Goal: Information Seeking & Learning: Learn about a topic

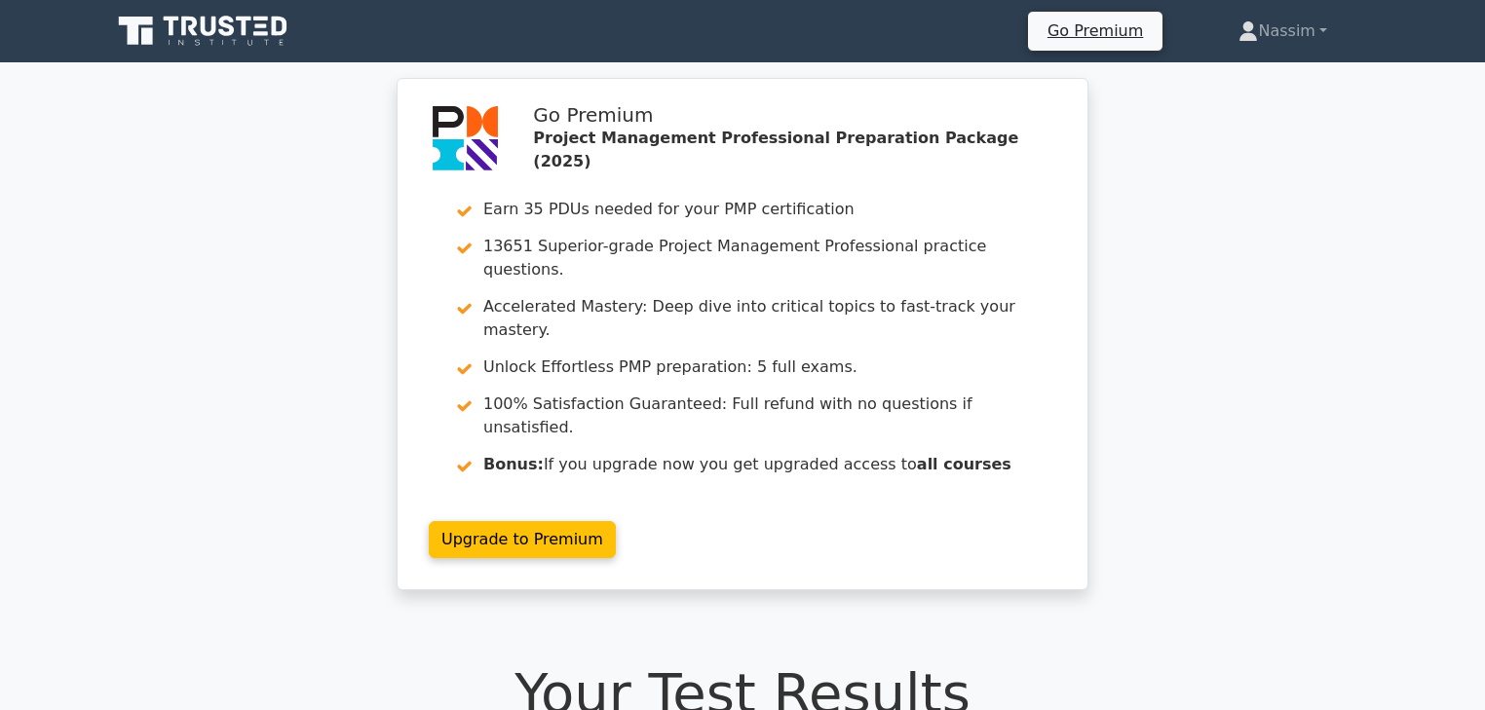
click at [235, 35] on icon at bounding box center [204, 31] width 187 height 37
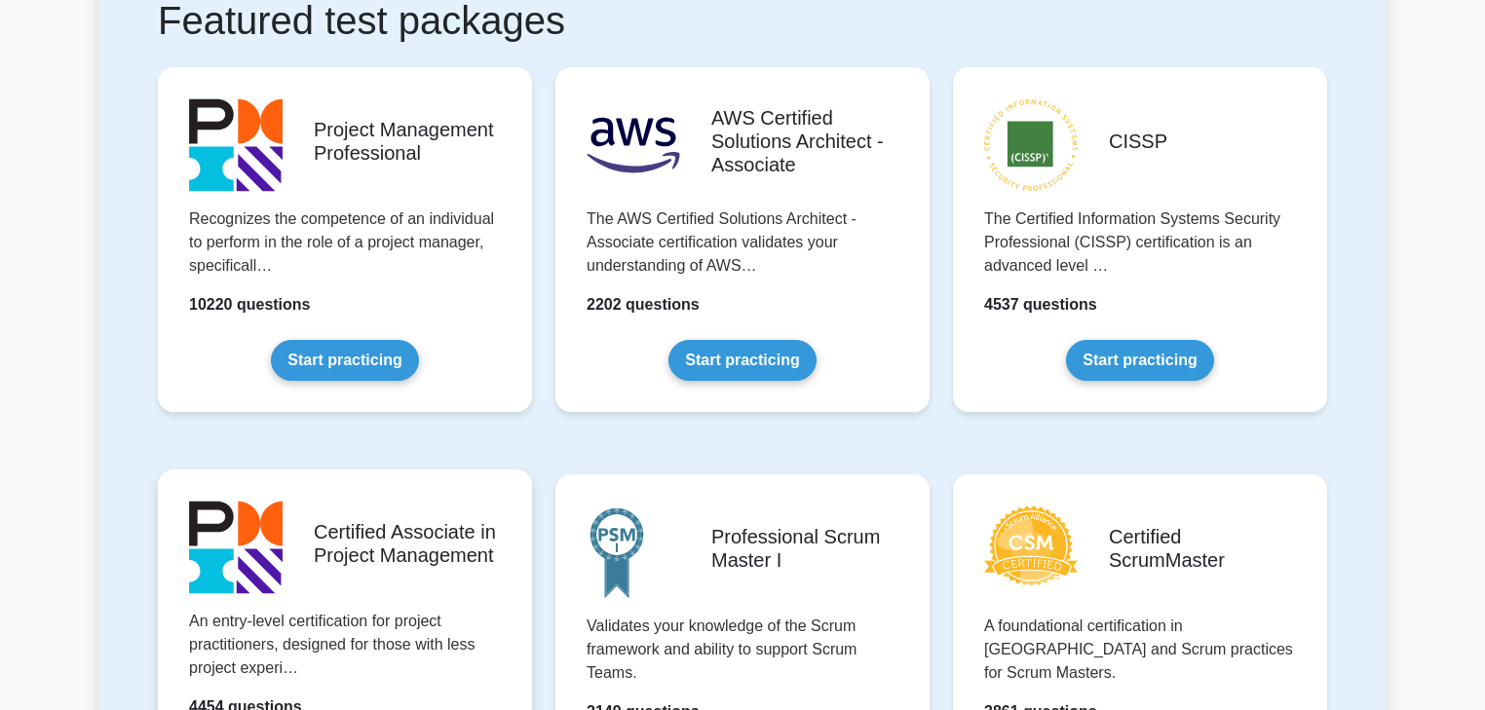
scroll to position [390, 0]
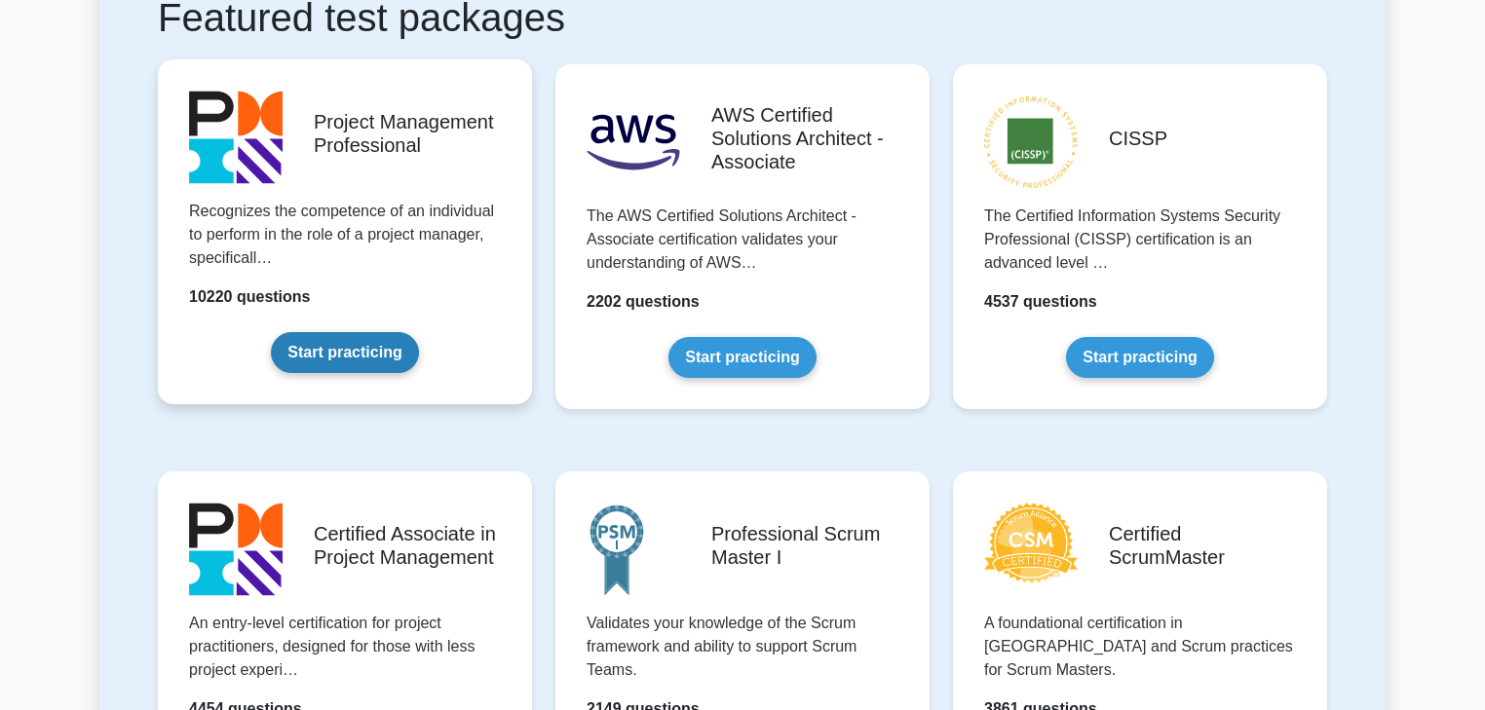
click at [337, 351] on link "Start practicing" at bounding box center [344, 352] width 147 height 41
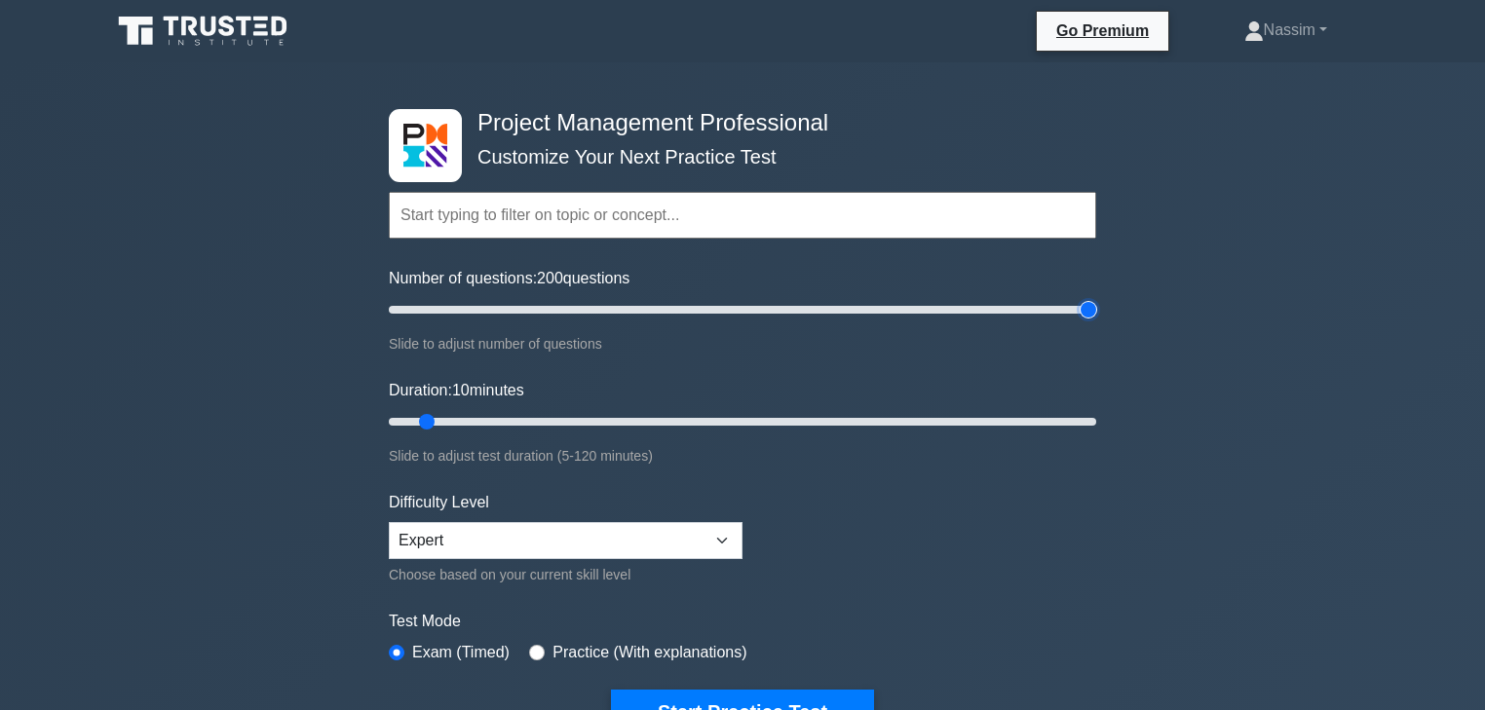
drag, startPoint x: 409, startPoint y: 304, endPoint x: 1369, endPoint y: 293, distance: 959.9
type input "200"
click at [1096, 298] on input "Number of questions: 200 questions" at bounding box center [742, 309] width 707 height 23
drag, startPoint x: 425, startPoint y: 415, endPoint x: 1496, endPoint y: 417, distance: 1071.0
type input "120"
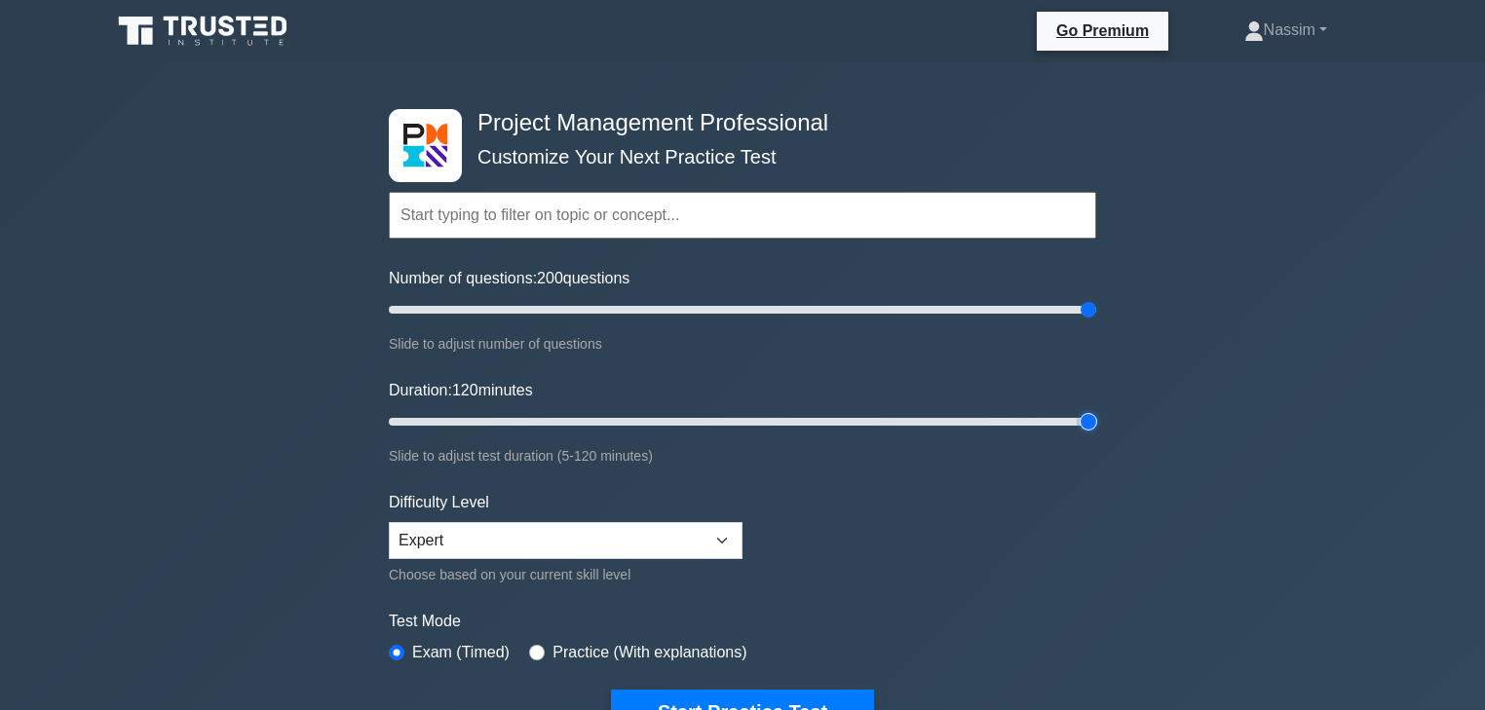
click at [1096, 417] on input "Duration: 120 minutes" at bounding box center [742, 421] width 707 height 23
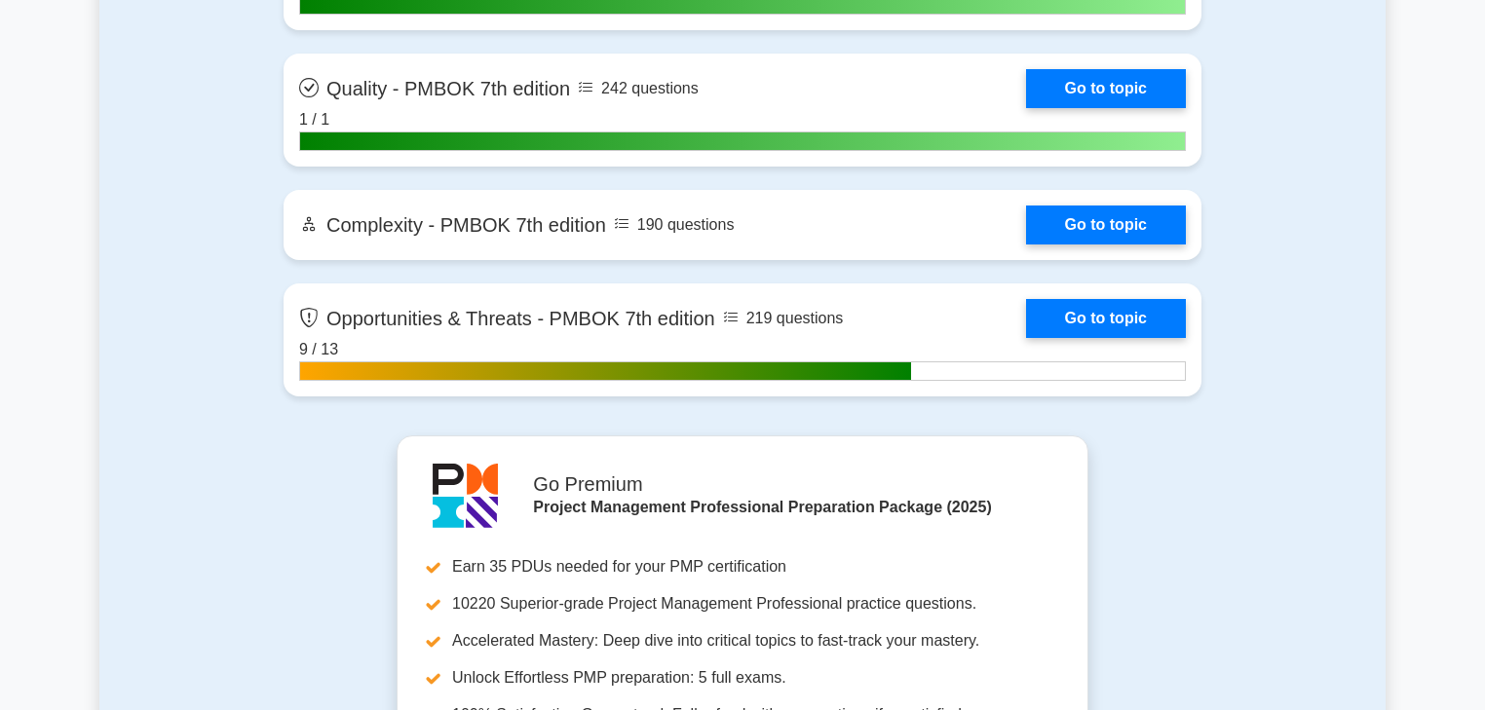
scroll to position [6095, 0]
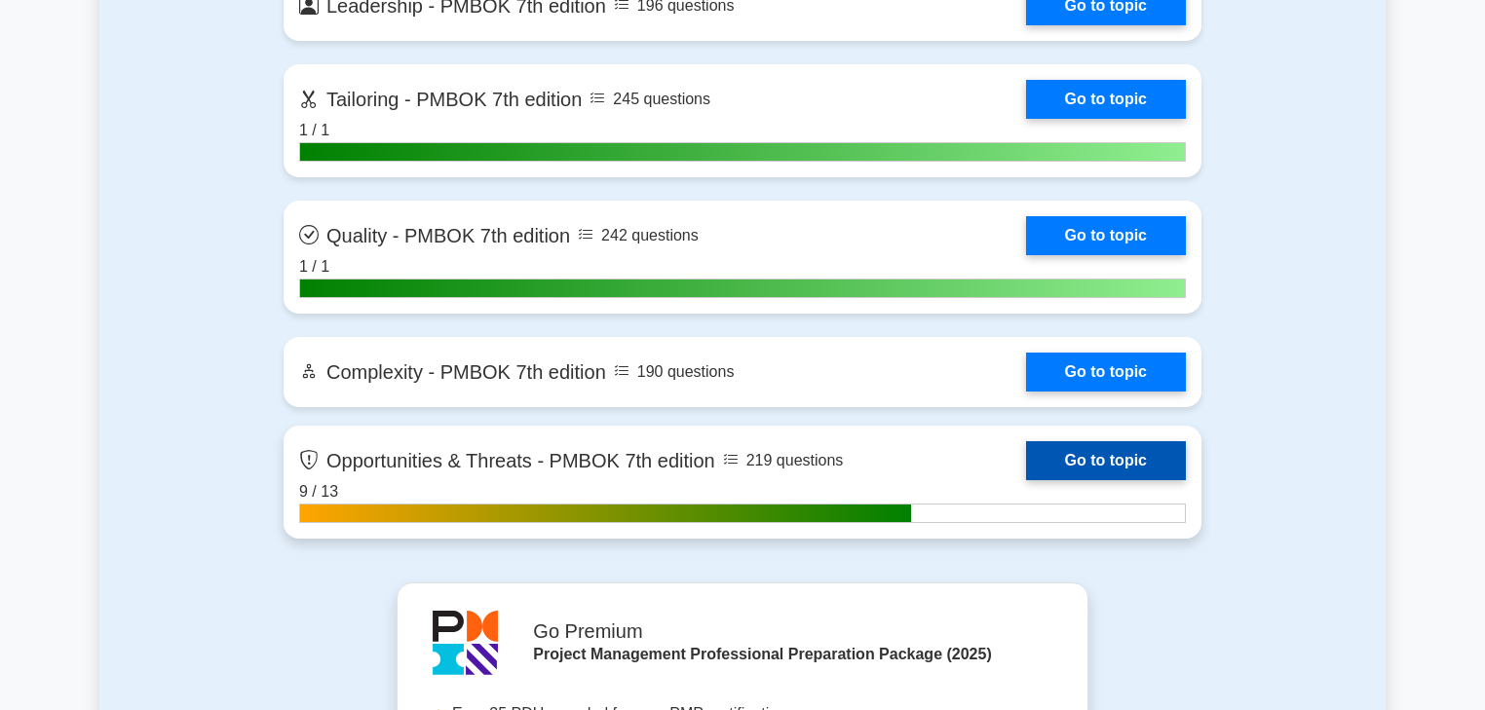
click at [1026, 445] on link "Go to topic" at bounding box center [1106, 460] width 160 height 39
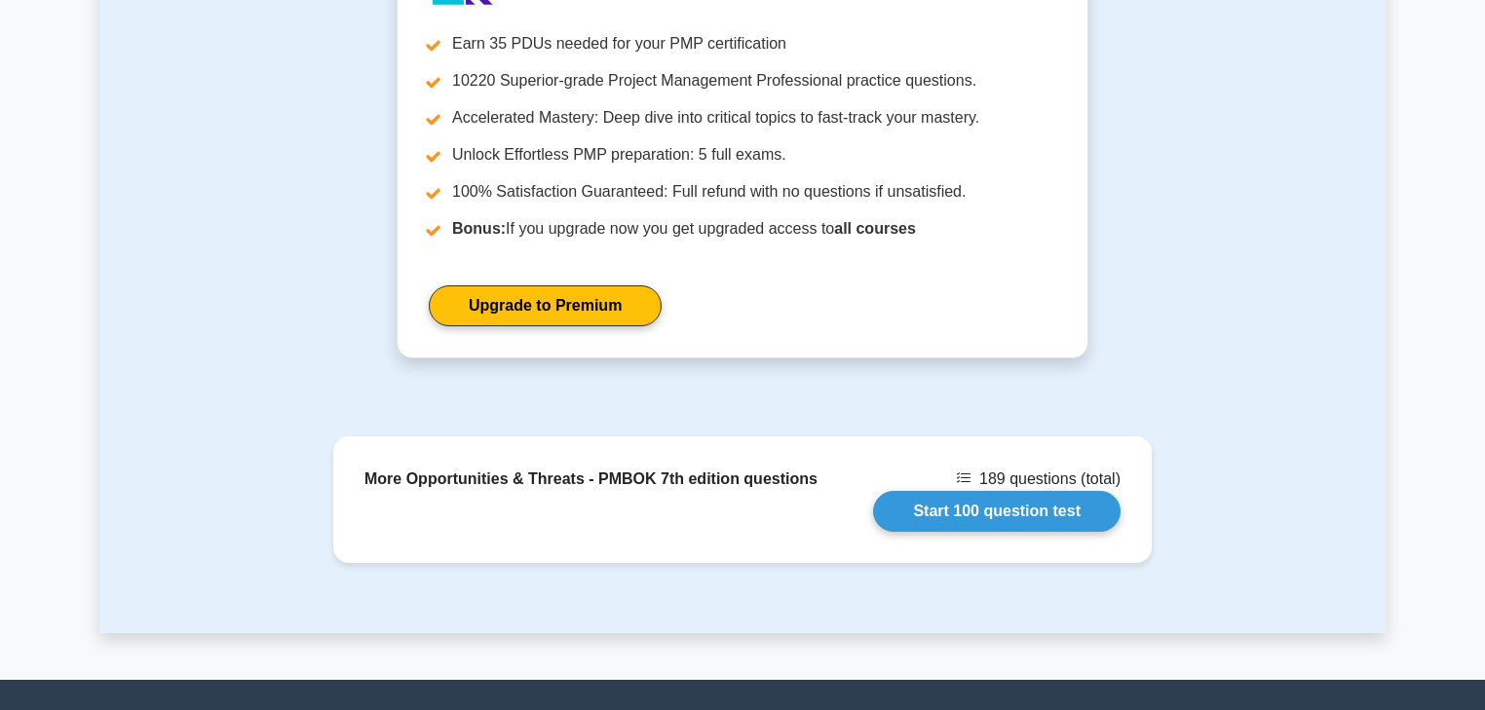
scroll to position [1509, 0]
